Goal: Task Accomplishment & Management: Use online tool/utility

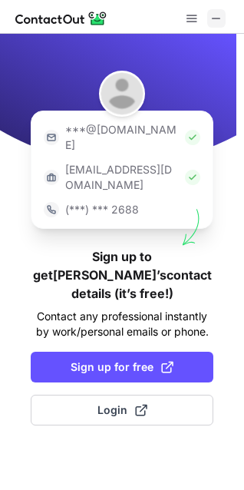
click at [215, 14] on span at bounding box center [217, 18] width 12 height 12
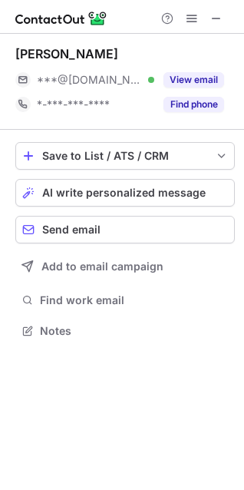
scroll to position [320, 244]
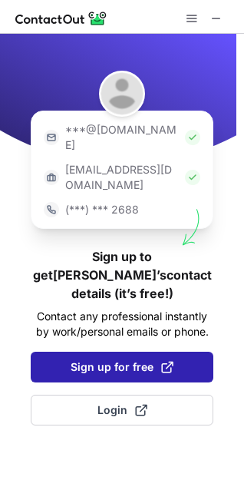
click at [144, 360] on span "Sign up for free" at bounding box center [122, 367] width 103 height 15
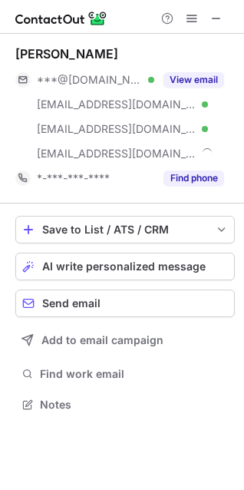
scroll to position [394, 244]
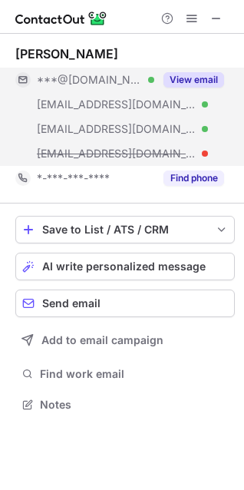
click at [177, 78] on button "View email" at bounding box center [194, 79] width 61 height 15
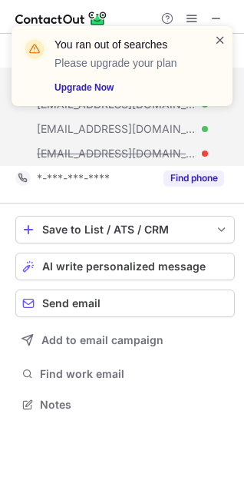
click at [221, 39] on span at bounding box center [220, 39] width 12 height 15
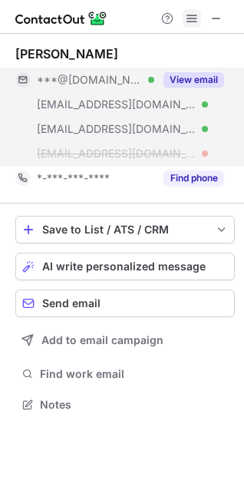
click at [196, 13] on span at bounding box center [192, 18] width 12 height 12
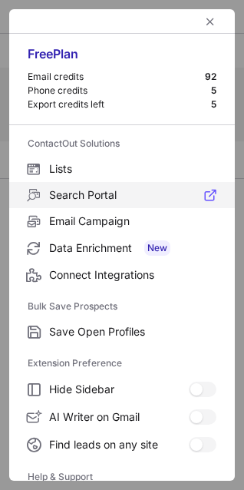
scroll to position [150, 0]
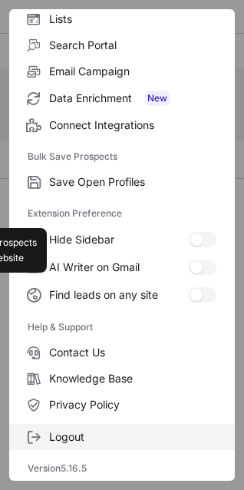
click at [71, 431] on span "Logout" at bounding box center [132, 437] width 167 height 14
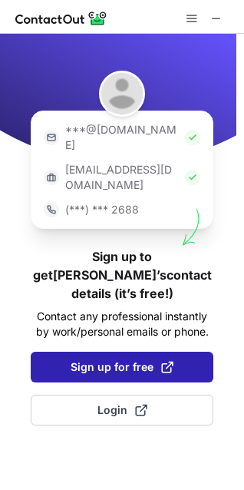
click at [113, 360] on span "Sign up for free" at bounding box center [122, 367] width 103 height 15
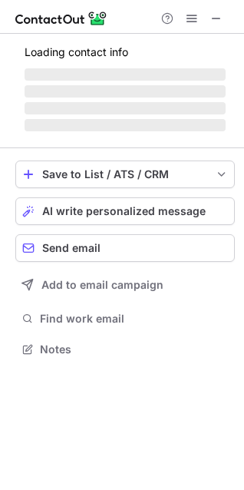
scroll to position [394, 244]
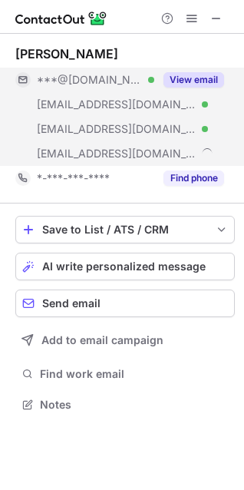
click at [205, 75] on button "View email" at bounding box center [194, 79] width 61 height 15
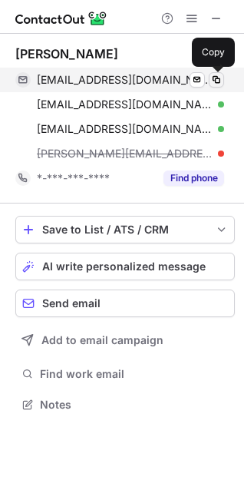
click at [210, 75] on button at bounding box center [216, 79] width 15 height 15
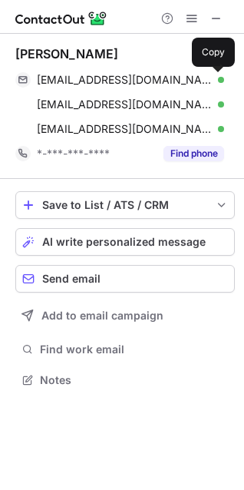
scroll to position [370, 244]
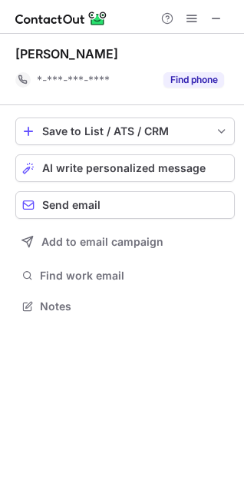
scroll to position [296, 244]
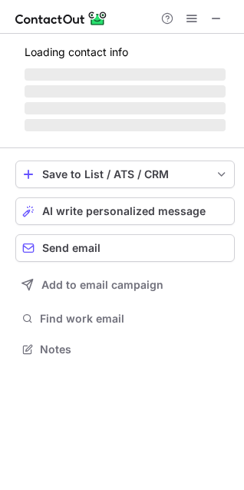
scroll to position [359, 244]
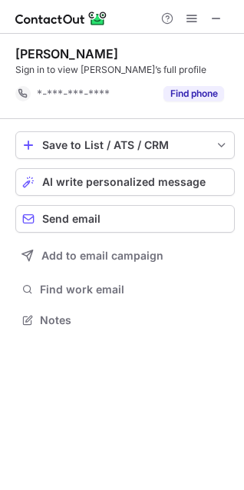
scroll to position [310, 244]
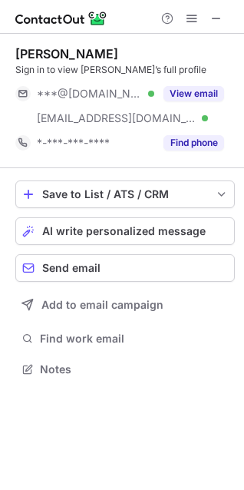
scroll to position [359, 244]
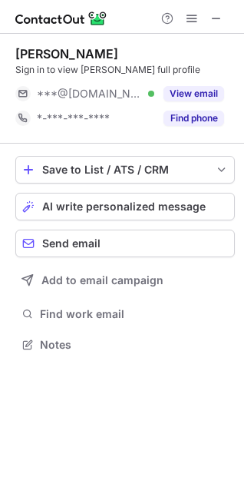
scroll to position [334, 244]
click at [213, 15] on span at bounding box center [217, 18] width 12 height 12
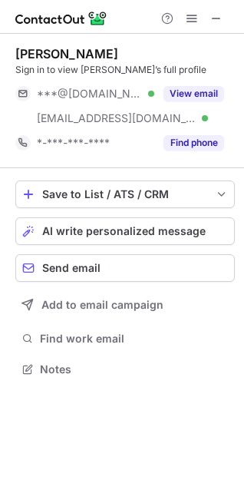
scroll to position [359, 244]
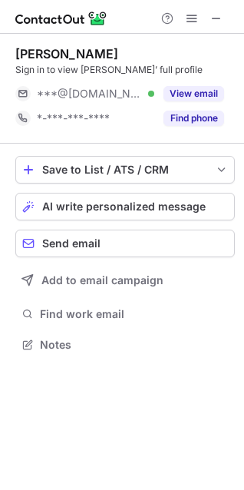
scroll to position [334, 244]
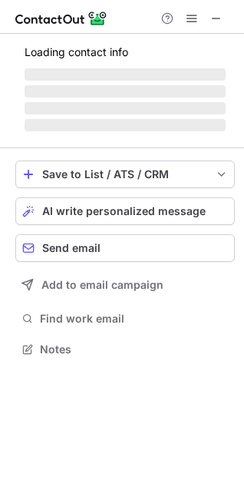
scroll to position [334, 244]
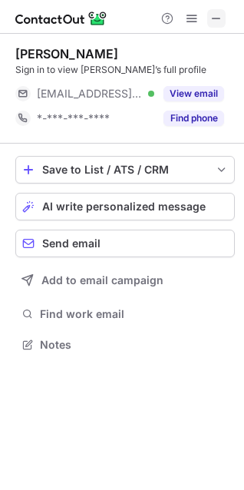
click at [219, 15] on span at bounding box center [217, 18] width 12 height 12
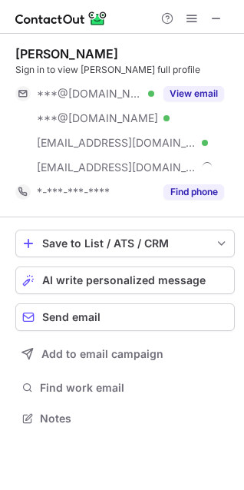
scroll to position [408, 244]
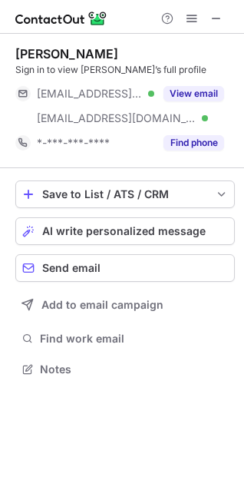
scroll to position [359, 244]
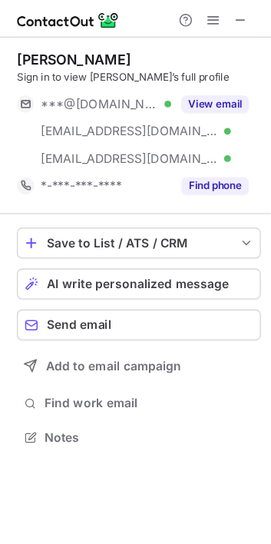
scroll to position [383, 244]
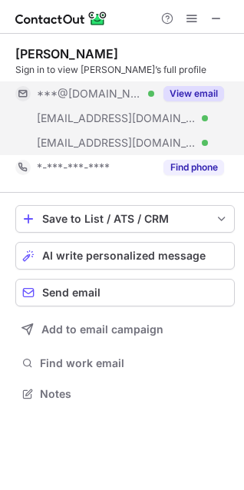
click at [201, 98] on button "View email" at bounding box center [194, 93] width 61 height 15
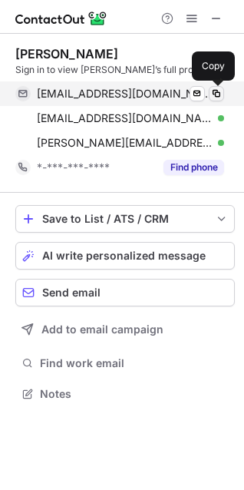
click at [219, 96] on span at bounding box center [217, 94] width 12 height 12
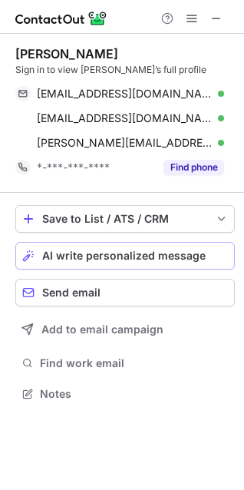
click at [111, 255] on span "AI write personalized message" at bounding box center [124, 256] width 164 height 12
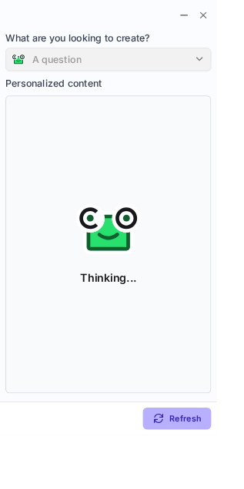
scroll to position [384, 244]
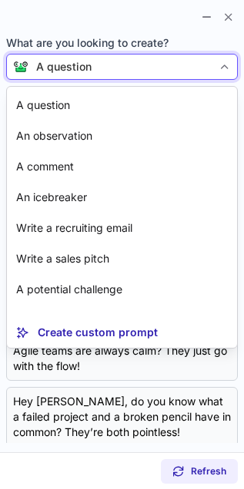
click at [189, 62] on div "A question" at bounding box center [120, 66] width 184 height 15
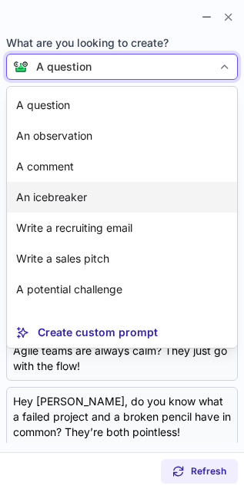
scroll to position [138, 0]
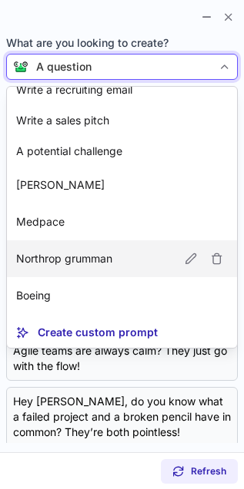
click at [85, 255] on p "Northrop grumman" at bounding box center [64, 258] width 96 height 15
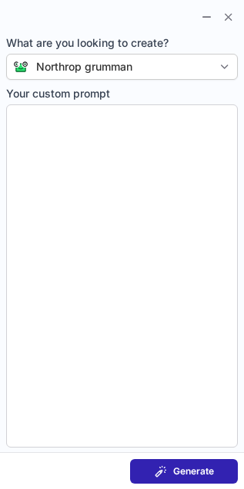
type textarea "**********"
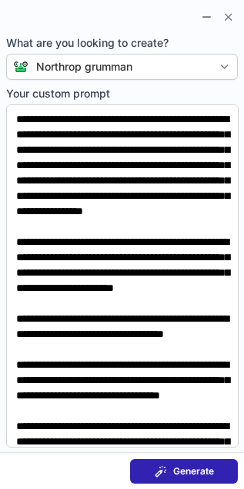
click at [201, 467] on span "Generate" at bounding box center [193, 472] width 41 height 12
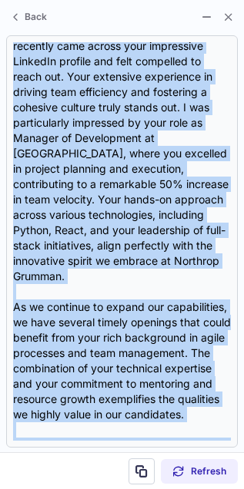
scroll to position [477, 0]
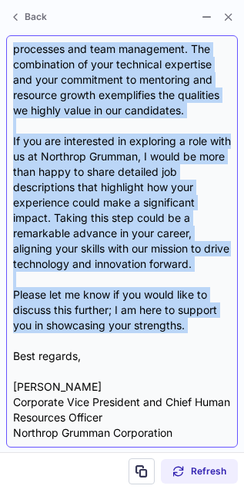
drag, startPoint x: 12, startPoint y: 155, endPoint x: 194, endPoint y: 333, distance: 253.7
click at [194, 333] on div "Subject: ** Exciting Opportunities at Northrop Grumman Body: ** Dear Jeremy, I …" at bounding box center [121, 241] width 217 height 399
copy div "Dear Jeremy, I hope this message finds you well. I recently came across your im…"
